Goal: Task Accomplishment & Management: Use online tool/utility

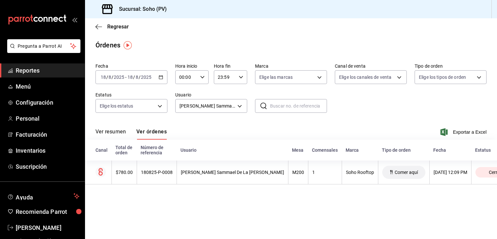
drag, startPoint x: 26, startPoint y: 72, endPoint x: 33, endPoint y: 76, distance: 8.1
click at [26, 72] on span "Reportes" at bounding box center [48, 70] width 64 height 9
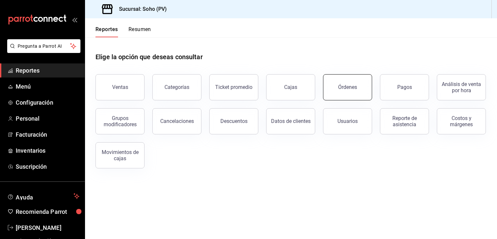
click at [356, 83] on button "Órdenes" at bounding box center [347, 87] width 49 height 26
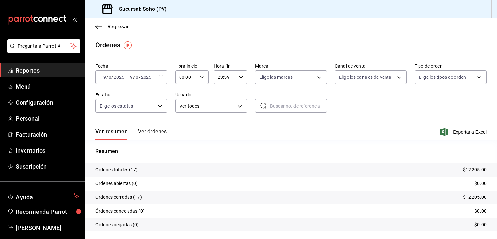
click at [163, 78] on div "[DATE] [DATE] - [DATE] [DATE]" at bounding box center [132, 77] width 72 height 14
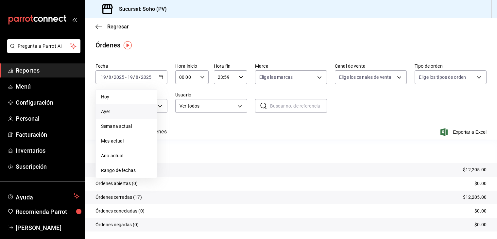
click at [108, 111] on span "Ayer" at bounding box center [126, 111] width 51 height 7
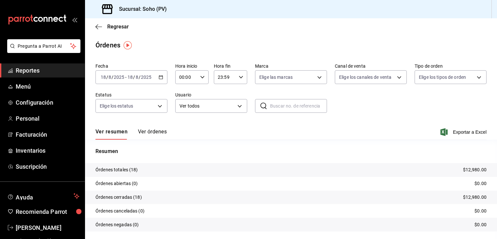
click at [160, 76] on icon "button" at bounding box center [161, 77] width 5 height 5
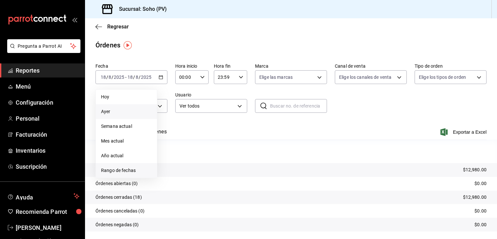
click at [120, 171] on span "Rango de fechas" at bounding box center [126, 170] width 51 height 7
click at [182, 162] on abbr "19" at bounding box center [182, 164] width 4 height 5
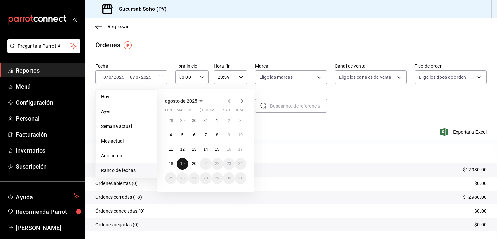
click at [182, 165] on abbr "19" at bounding box center [182, 164] width 4 height 5
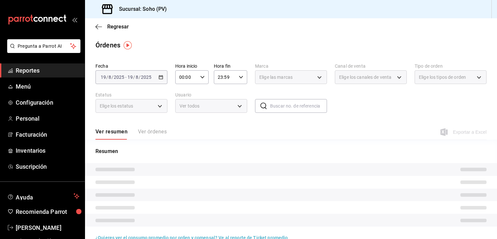
click at [181, 164] on tr at bounding box center [291, 169] width 412 height 13
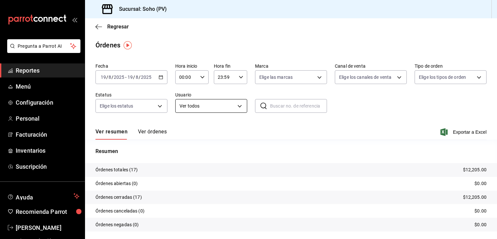
click at [232, 105] on body "Pregunta a Parrot AI Reportes Menú Configuración Personal Facturación Inventari…" at bounding box center [248, 119] width 497 height 239
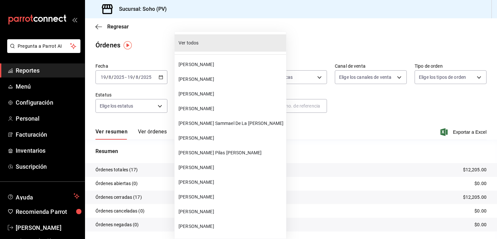
click at [204, 122] on span "[PERSON_NAME] Sammael De La [PERSON_NAME]" at bounding box center [231, 123] width 105 height 7
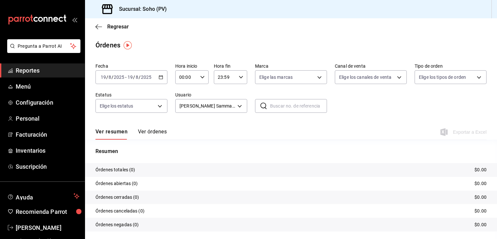
click at [152, 132] on button "Ver órdenes" at bounding box center [152, 134] width 29 height 11
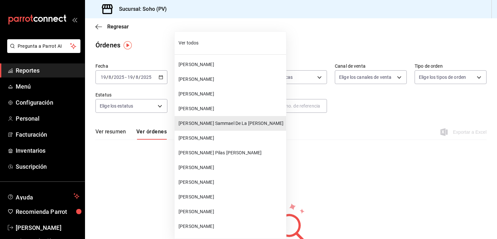
click at [238, 107] on body "Pregunta a Parrot AI Reportes Menú Configuración Personal Facturación Inventari…" at bounding box center [248, 119] width 497 height 239
click at [206, 140] on span "[PERSON_NAME]" at bounding box center [231, 138] width 105 height 7
type input "2dfe12cf-ba41-4a7b-8b30-25049eec9029"
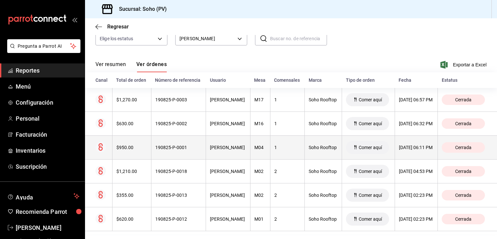
scroll to position [78, 0]
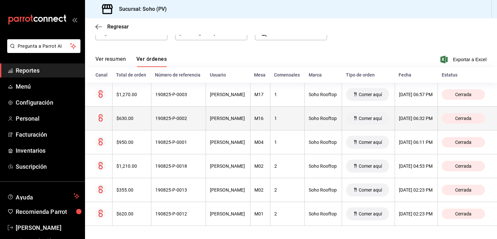
click at [137, 121] on div "$630.00" at bounding box center [132, 118] width 31 height 5
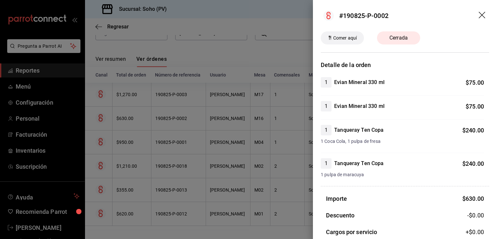
click at [130, 211] on div at bounding box center [248, 119] width 497 height 239
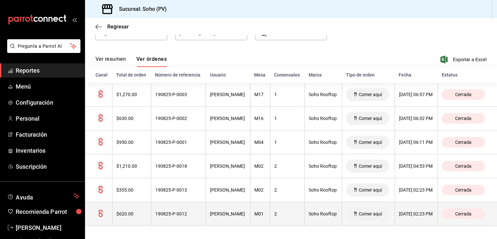
click at [131, 215] on div "$620.00" at bounding box center [132, 213] width 31 height 5
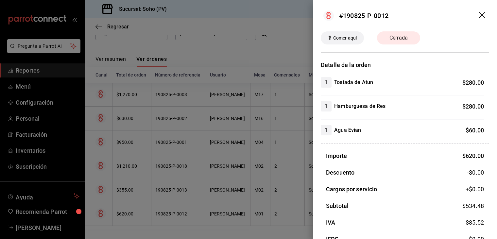
click at [479, 13] on icon "drag" at bounding box center [483, 16] width 8 height 8
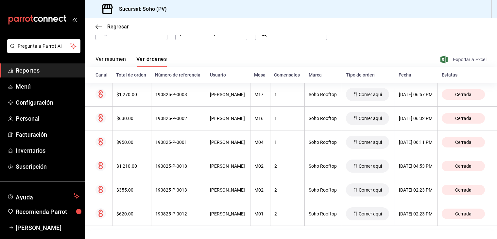
click at [447, 56] on span "Exportar a Excel" at bounding box center [464, 60] width 45 height 8
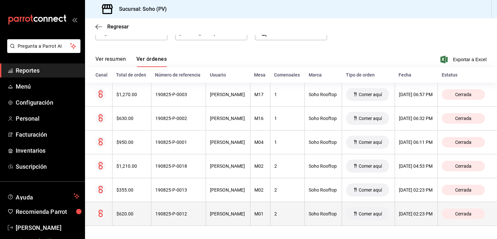
click at [135, 218] on th "$620.00" at bounding box center [131, 214] width 39 height 24
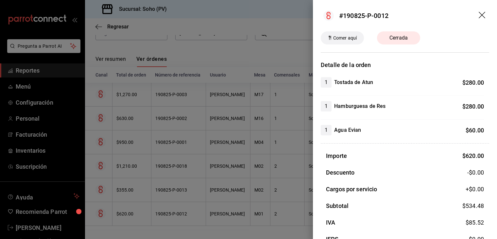
click at [479, 15] on icon "drag" at bounding box center [482, 15] width 7 height 7
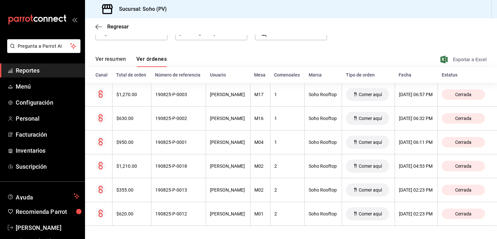
click at [457, 56] on span "Exportar a Excel" at bounding box center [464, 60] width 45 height 8
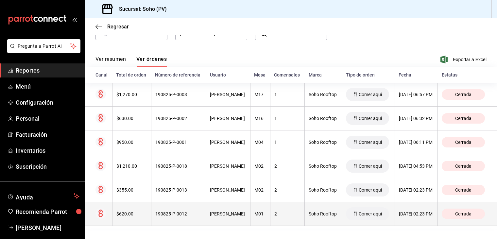
click at [129, 214] on div "$620.00" at bounding box center [132, 213] width 31 height 5
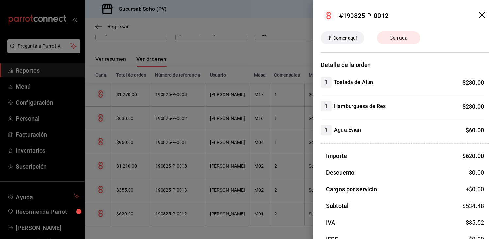
click at [479, 13] on icon "drag" at bounding box center [483, 16] width 8 height 8
